Goal: Information Seeking & Learning: Find specific fact

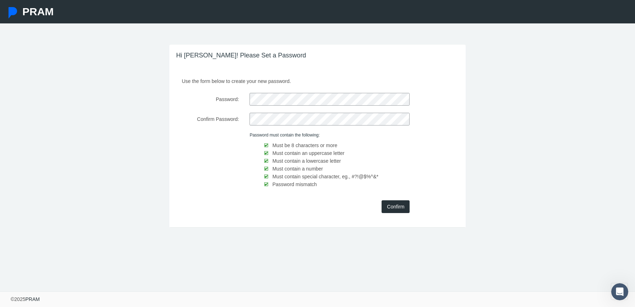
click at [395, 208] on input "Confirm" at bounding box center [395, 206] width 28 height 13
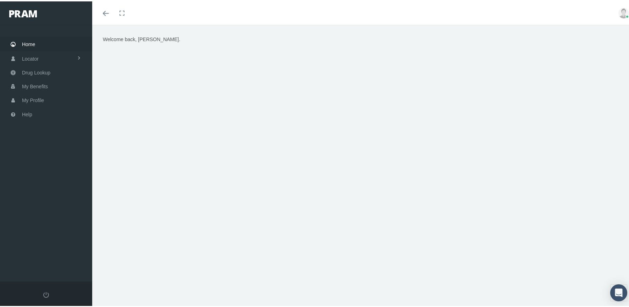
scroll to position [19, 0]
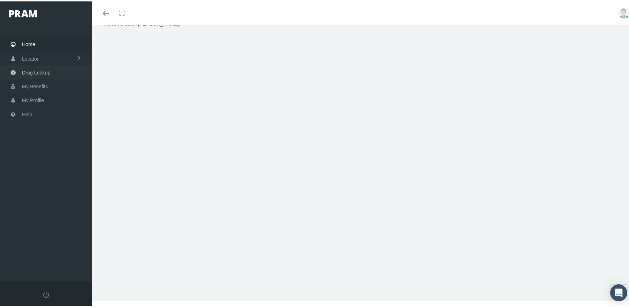
click at [42, 70] on span "Drug Lookup" at bounding box center [36, 71] width 28 height 13
click at [35, 43] on link "Home" at bounding box center [46, 42] width 92 height 14
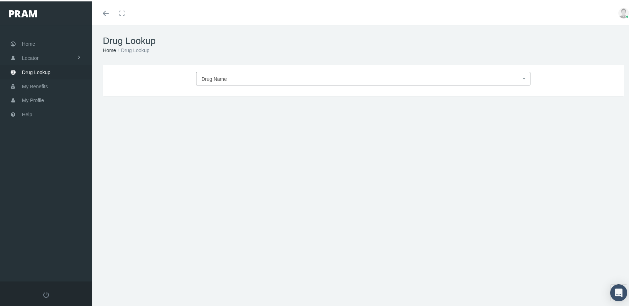
click at [221, 77] on span "Drug Name" at bounding box center [215, 78] width 26 height 6
type input "nurtec"
type input "30"
select select "Nurtec"
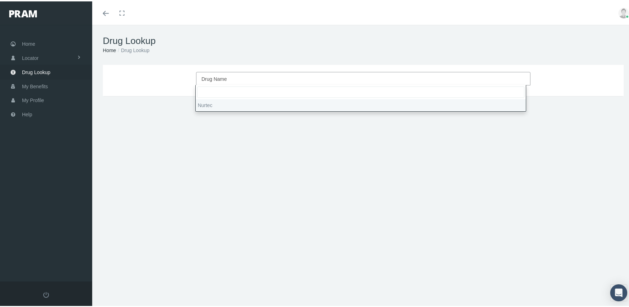
select select "Tablet Disintegrating"
select select "75 MG"
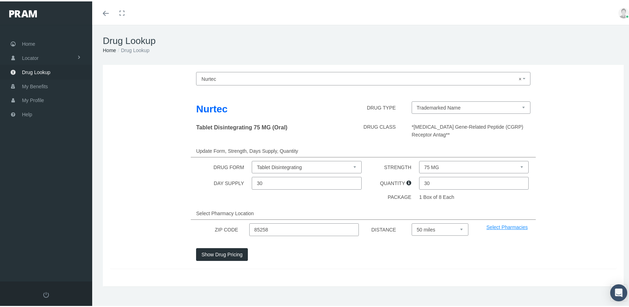
click at [211, 253] on button "Show Drug Pricing" at bounding box center [222, 253] width 52 height 13
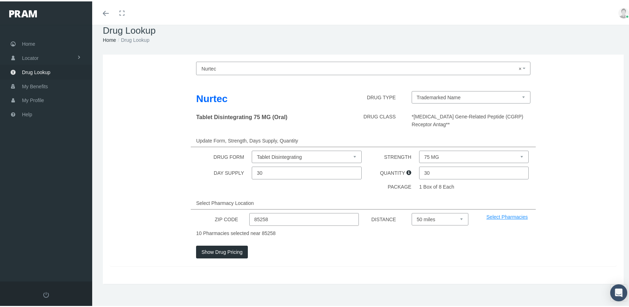
scroll to position [19, 0]
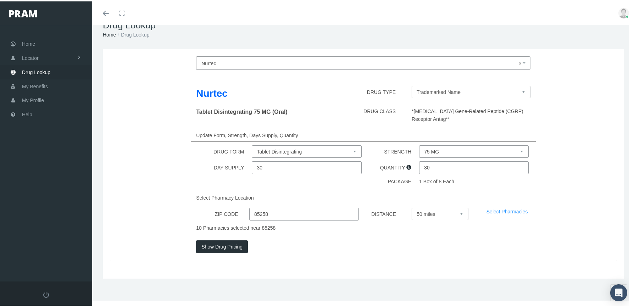
select select "10"
click at [214, 236] on button "Show Drug Pricing" at bounding box center [222, 237] width 52 height 13
click at [506, 208] on link "Select Pharmacies" at bounding box center [508, 211] width 42 height 6
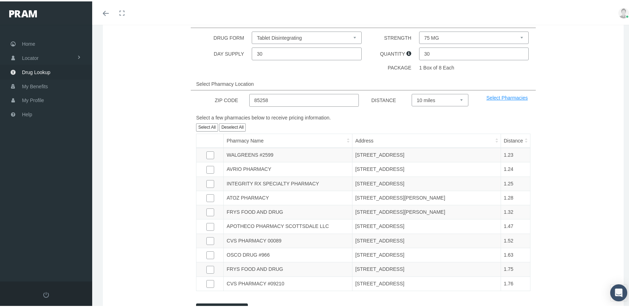
scroll to position [142, 0]
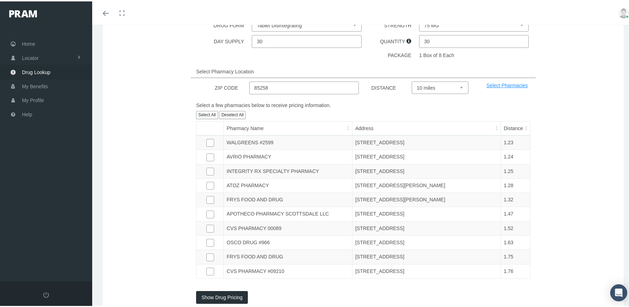
click at [208, 141] on input "checkbox" at bounding box center [209, 140] width 7 height 7
checkbox input "true"
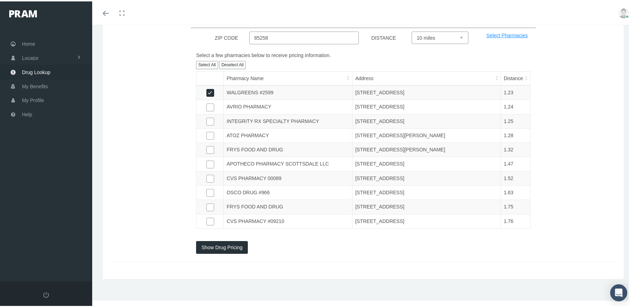
click at [226, 244] on button "Show Drug Pricing" at bounding box center [222, 246] width 52 height 13
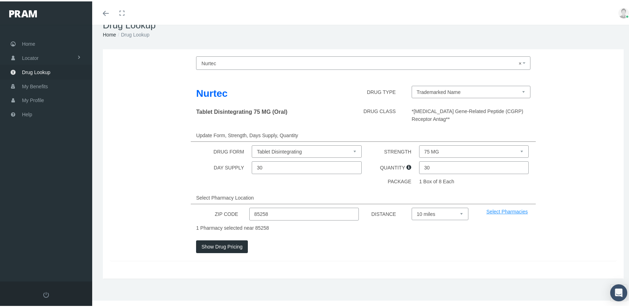
click at [492, 208] on link "Select Pharmacies" at bounding box center [508, 211] width 42 height 6
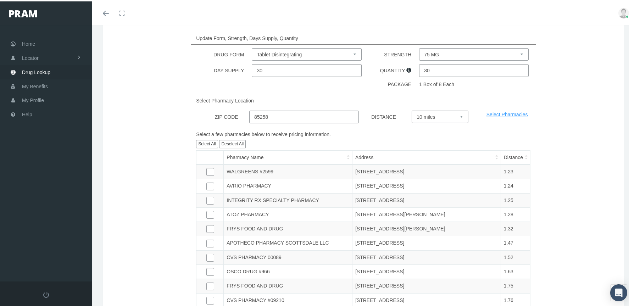
scroll to position [148, 0]
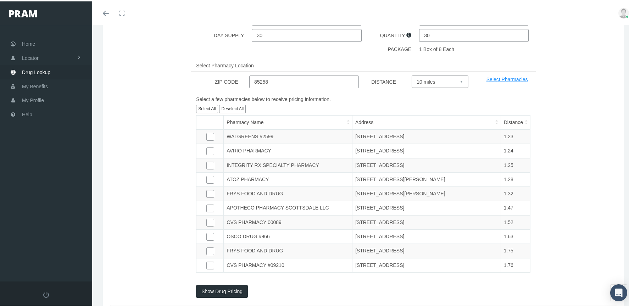
click at [210, 137] on input "checkbox" at bounding box center [209, 134] width 7 height 7
checkbox input "true"
click at [206, 148] on input "checkbox" at bounding box center [209, 148] width 7 height 7
checkbox input "true"
click at [210, 165] on input "checkbox" at bounding box center [209, 163] width 7 height 7
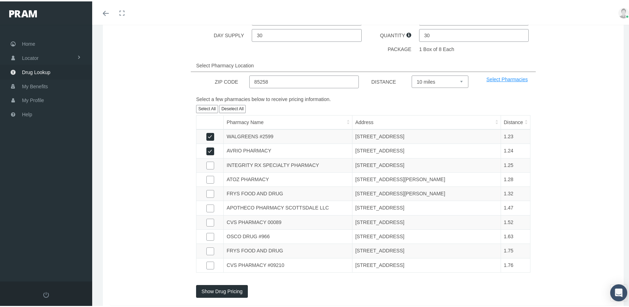
checkbox input "true"
click at [209, 179] on input "checkbox" at bounding box center [209, 177] width 7 height 7
checkbox input "true"
click at [230, 287] on button "Show Drug Pricing" at bounding box center [222, 290] width 52 height 13
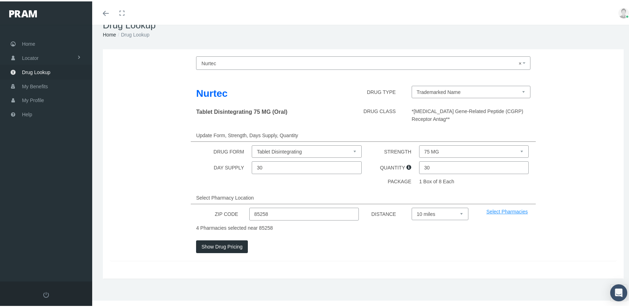
click at [230, 242] on button "Show Drug Pricing" at bounding box center [222, 245] width 52 height 13
click at [503, 208] on link "Select Pharmacies" at bounding box center [508, 211] width 42 height 6
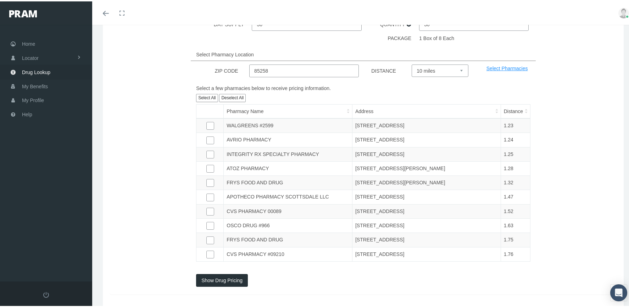
scroll to position [195, 0]
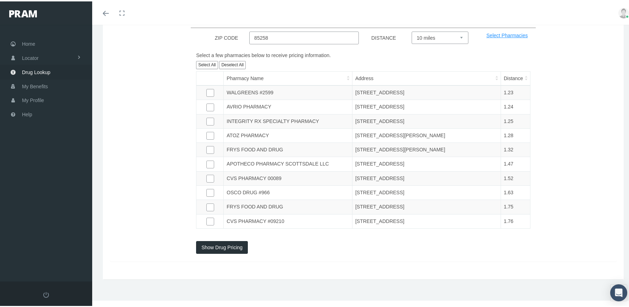
click at [203, 60] on button "Select All" at bounding box center [207, 64] width 22 height 8
checkbox input "true"
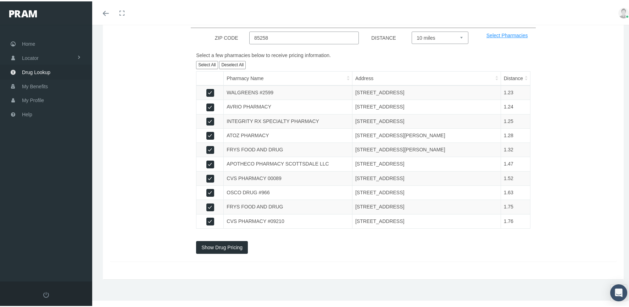
checkbox input "true"
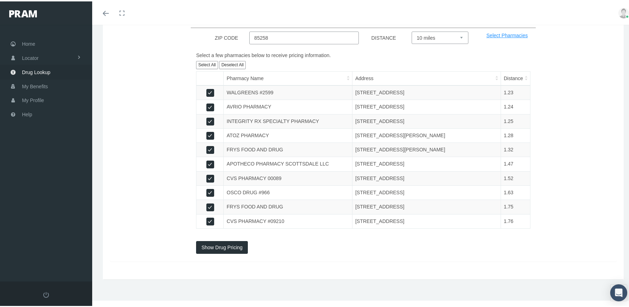
checkbox input "true"
click at [235, 242] on button "Show Drug Pricing" at bounding box center [222, 246] width 52 height 13
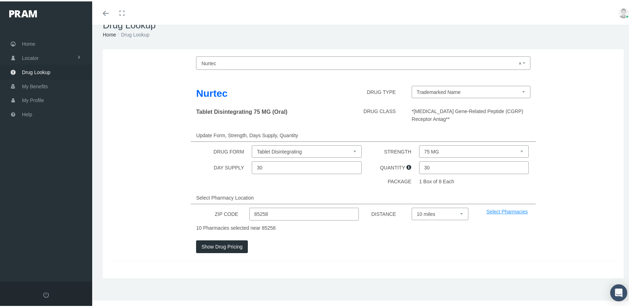
click at [230, 243] on button "Show Drug Pricing" at bounding box center [222, 245] width 52 height 13
click at [105, 9] on link "Toggle menubar" at bounding box center [106, 11] width 17 height 23
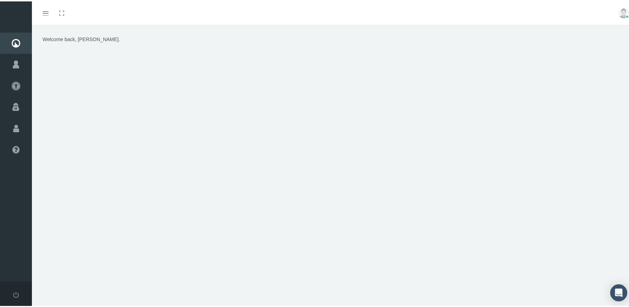
click at [48, 12] on span at bounding box center [46, 12] width 6 height 1
